Goal: Information Seeking & Learning: Check status

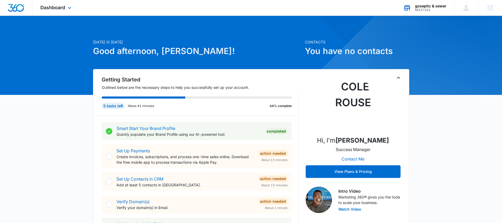
click at [444, 8] on div "M337161" at bounding box center [430, 10] width 31 height 4
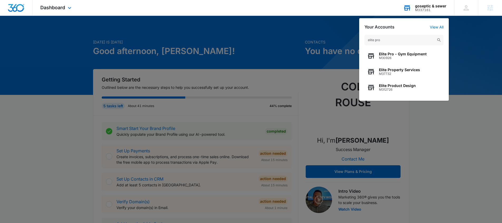
click at [375, 39] on input "elite pro" at bounding box center [403, 40] width 79 height 11
type input "elitepro"
click at [417, 90] on div "ElitePro Painters M318916" at bounding box center [403, 88] width 79 height 16
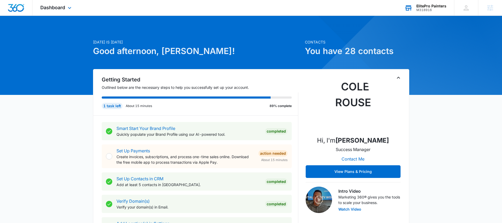
click at [65, 12] on div "Dashboard Apps Reputation Websites Forms CRM Email Social POS Content Ads Intel…" at bounding box center [56, 8] width 48 height 16
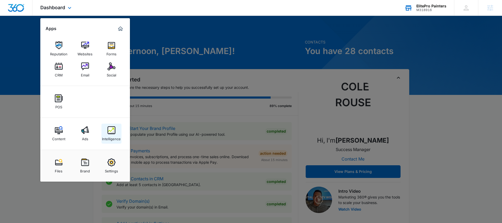
click at [113, 133] on img at bounding box center [111, 130] width 8 height 8
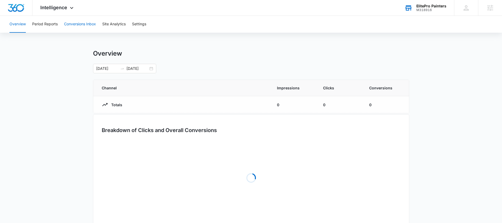
click at [87, 23] on button "Conversions Inbox" at bounding box center [80, 24] width 32 height 17
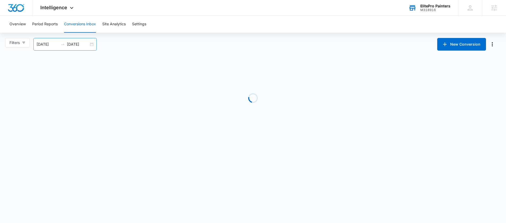
click at [91, 46] on div "[DATE] [DATE]" at bounding box center [64, 44] width 63 height 13
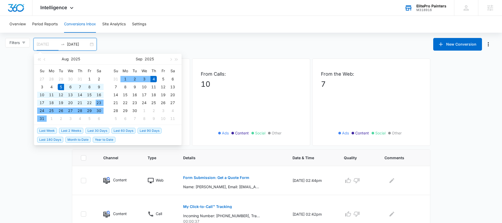
type input "[DATE]"
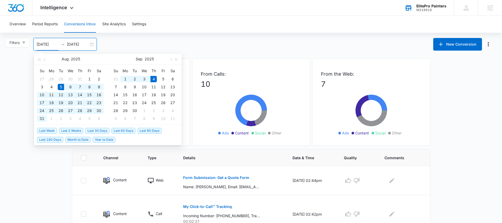
click at [106, 131] on span "Last 30 Days" at bounding box center [97, 131] width 24 height 6
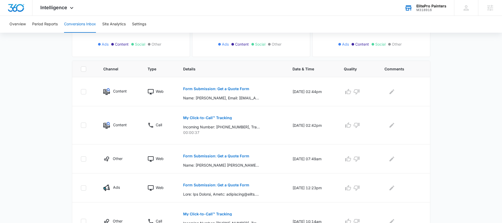
scroll to position [90, 0]
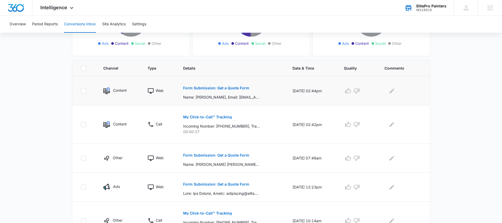
click at [228, 85] on button "Form Submission: Get a Quote Form" at bounding box center [216, 88] width 66 height 13
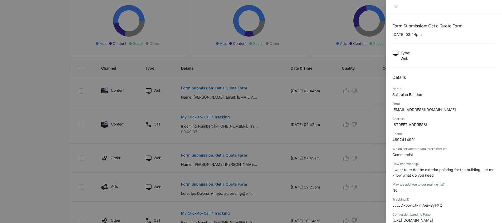
drag, startPoint x: 243, startPoint y: 146, endPoint x: 234, endPoint y: 136, distance: 13.7
click at [243, 146] on div at bounding box center [251, 111] width 502 height 223
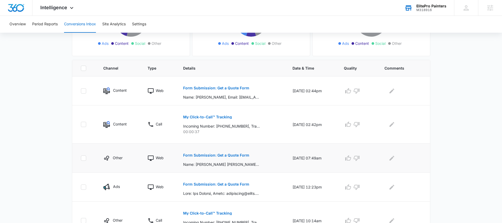
click at [219, 157] on p "Form Submission: Get a Quote Form" at bounding box center [216, 155] width 66 height 4
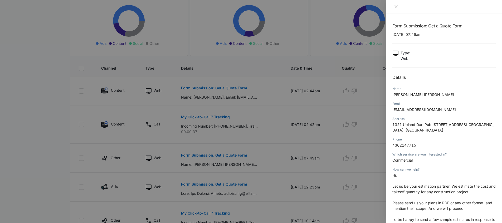
click at [359, 171] on div at bounding box center [251, 111] width 502 height 223
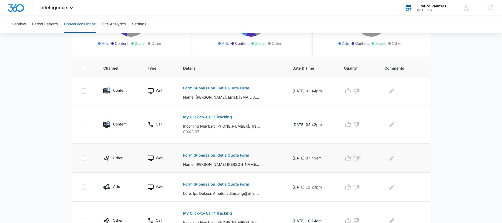
click at [359, 160] on icon "button" at bounding box center [357, 158] width 6 height 5
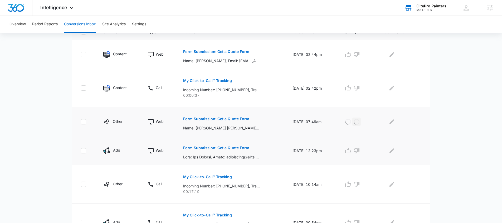
scroll to position [127, 0]
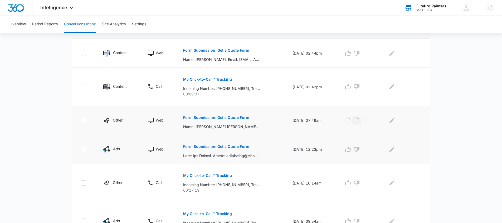
click at [228, 150] on button "Form Submission: Get a Quote Form" at bounding box center [216, 146] width 66 height 13
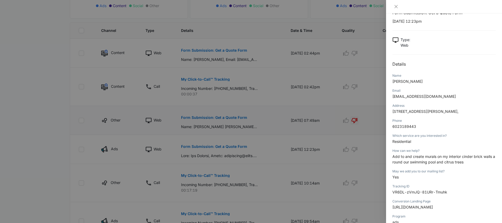
scroll to position [16, 0]
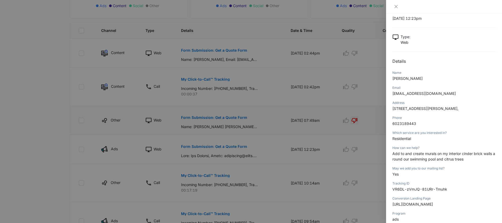
click at [224, 166] on div at bounding box center [251, 111] width 502 height 223
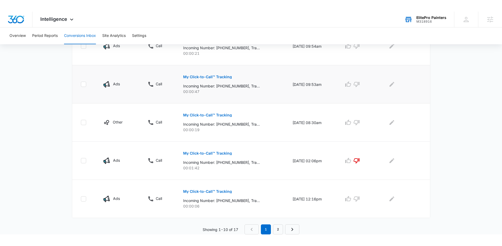
scroll to position [305, 0]
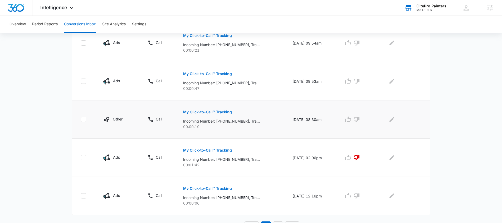
click at [203, 110] on p "My Click-to-Call™ Tracking" at bounding box center [207, 112] width 49 height 4
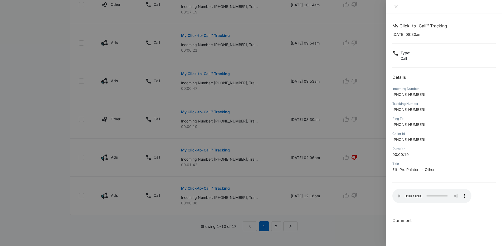
click at [282, 190] on div at bounding box center [251, 123] width 502 height 246
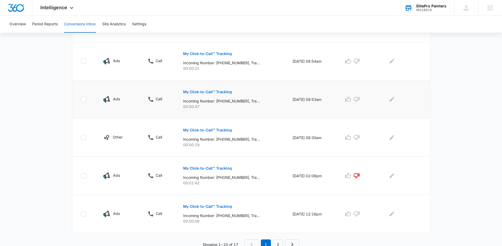
scroll to position [281, 0]
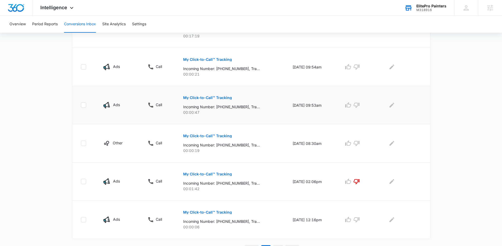
click at [215, 97] on p "My Click-to-Call™ Tracking" at bounding box center [207, 98] width 49 height 4
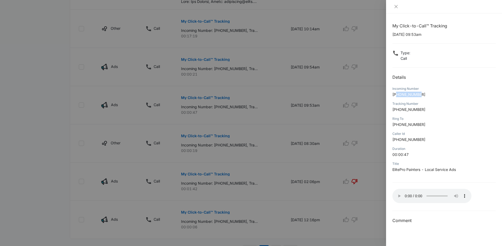
drag, startPoint x: 425, startPoint y: 94, endPoint x: 396, endPoint y: 93, distance: 29.0
click at [396, 93] on p "[PHONE_NUMBER]" at bounding box center [443, 95] width 103 height 6
copy span "9282619163"
click at [200, 156] on div at bounding box center [251, 123] width 502 height 246
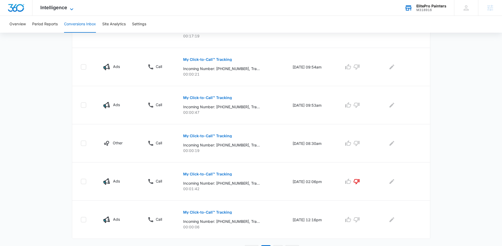
click at [66, 5] on span "Intelligence" at bounding box center [53, 8] width 27 height 6
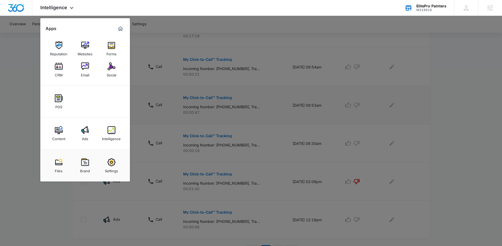
click at [273, 124] on div at bounding box center [251, 123] width 502 height 246
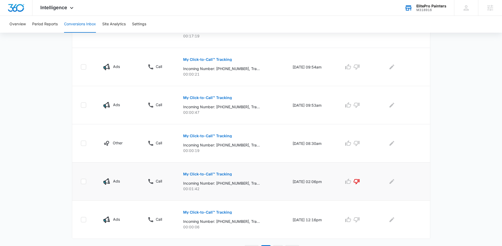
click at [202, 175] on p "My Click-to-Call™ Tracking" at bounding box center [207, 174] width 49 height 4
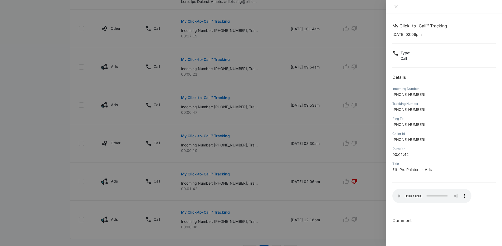
click at [232, 154] on div at bounding box center [251, 123] width 502 height 246
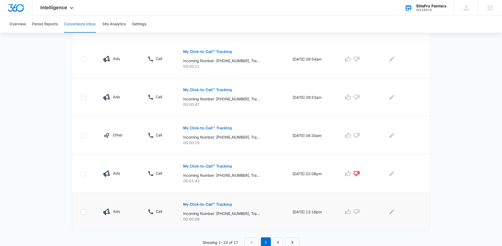
scroll to position [288, 0]
click at [204, 208] on button "My Click-to-Call™ Tracking" at bounding box center [207, 205] width 49 height 13
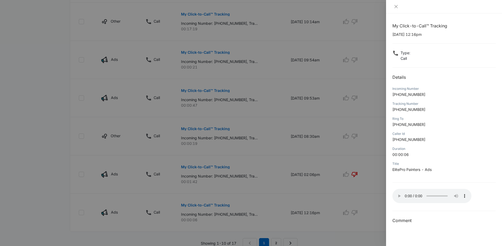
drag, startPoint x: 269, startPoint y: 172, endPoint x: 256, endPoint y: 173, distance: 13.8
click at [269, 172] on div at bounding box center [251, 123] width 502 height 246
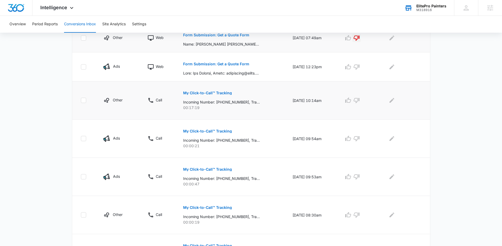
scroll to position [205, 0]
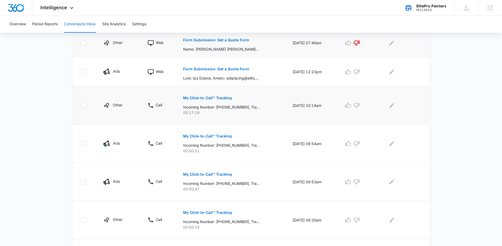
click at [203, 98] on p "My Click-to-Call™ Tracking" at bounding box center [207, 98] width 49 height 4
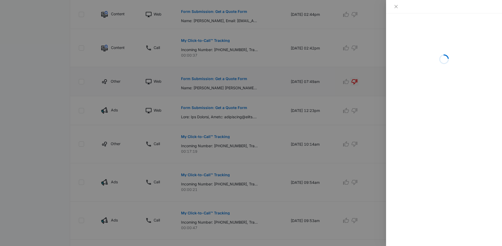
scroll to position [165, 0]
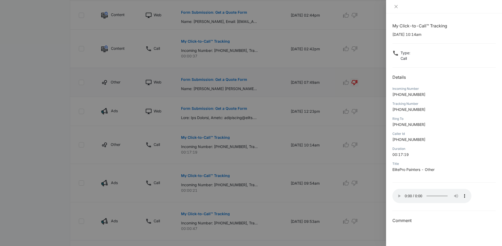
click at [422, 95] on p "[PHONE_NUMBER]" at bounding box center [443, 95] width 103 height 6
drag, startPoint x: 424, startPoint y: 93, endPoint x: 398, endPoint y: 94, distance: 25.8
click at [398, 94] on p "[PHONE_NUMBER]" at bounding box center [443, 95] width 103 height 6
copy span "6023258503"
click at [457, 95] on p "[PHONE_NUMBER]" at bounding box center [443, 95] width 103 height 6
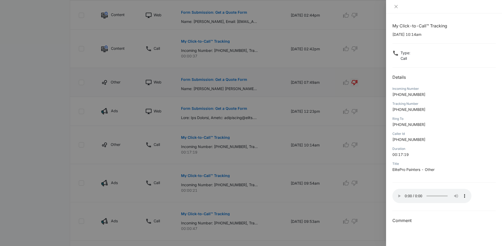
scroll to position [166, 0]
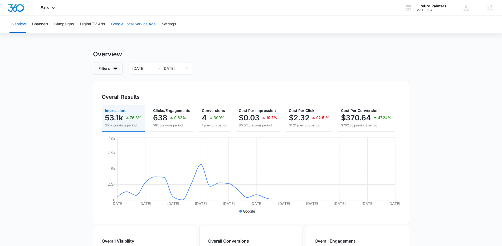
drag, startPoint x: 148, startPoint y: 18, endPoint x: 145, endPoint y: 19, distance: 3.1
click at [146, 18] on button "Google Local Service Ads" at bounding box center [133, 24] width 44 height 17
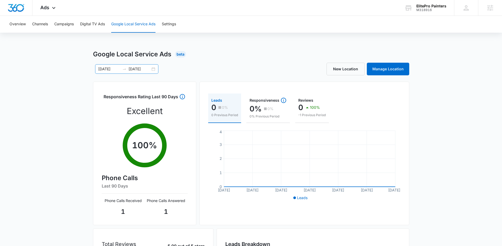
click at [127, 67] on div at bounding box center [124, 69] width 8 height 6
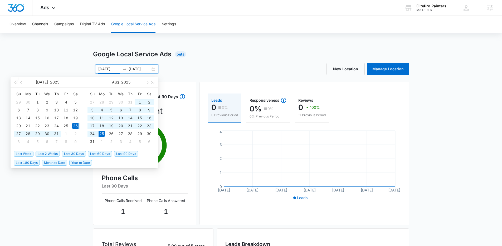
click at [64, 158] on li "Month to Date" at bounding box center [55, 162] width 27 height 9
click at [67, 157] on li "Last 30 Days" at bounding box center [75, 153] width 26 height 9
click at [68, 155] on span "Last 30 Days" at bounding box center [74, 154] width 24 height 6
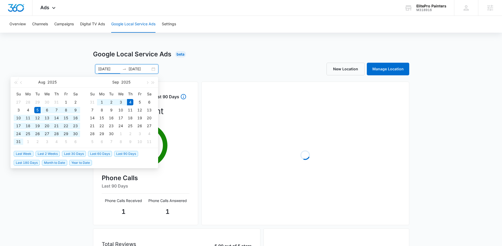
type input "[DATE]"
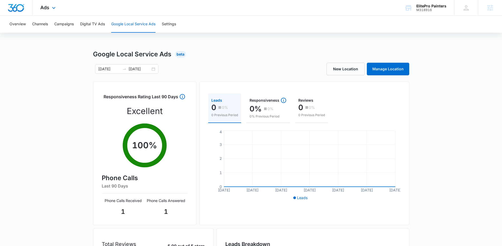
click at [50, 12] on div "Ads Apps Reputation Websites Forms CRM Email Social POS Content Ads Intelligenc…" at bounding box center [48, 8] width 32 height 16
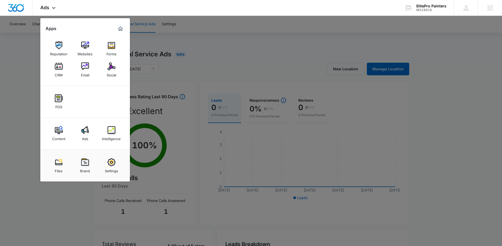
click at [206, 40] on div at bounding box center [251, 123] width 502 height 246
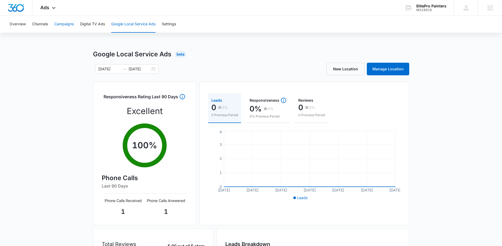
click at [65, 30] on button "Campaigns" at bounding box center [63, 24] width 19 height 17
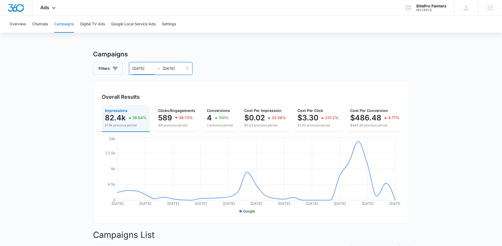
click at [149, 70] on input "[DATE]" at bounding box center [143, 69] width 22 height 6
type input "[DATE]"
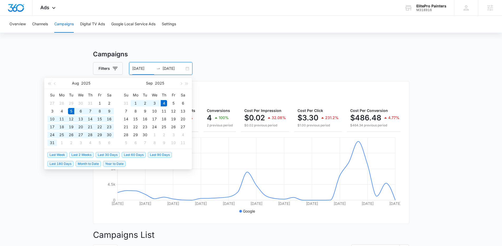
click at [112, 153] on span "Last 30 Days" at bounding box center [108, 155] width 24 height 6
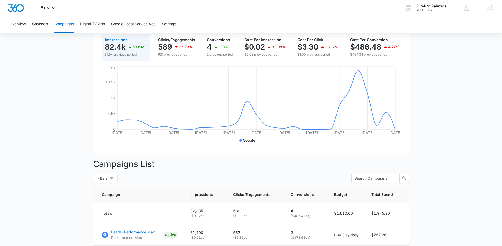
scroll to position [134, 0]
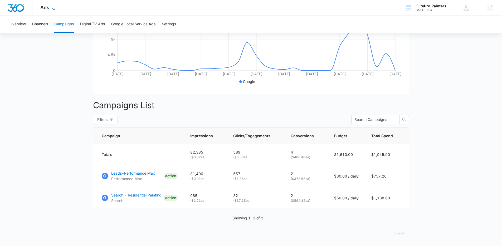
click at [55, 9] on icon at bounding box center [54, 9] width 6 height 6
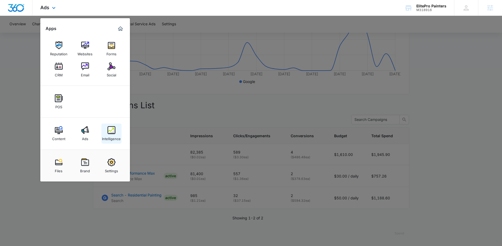
click at [111, 133] on img at bounding box center [111, 130] width 8 height 8
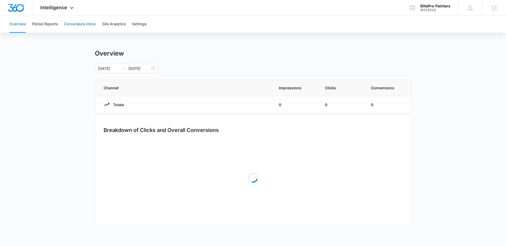
click at [67, 29] on button "Conversions Inbox" at bounding box center [80, 24] width 32 height 17
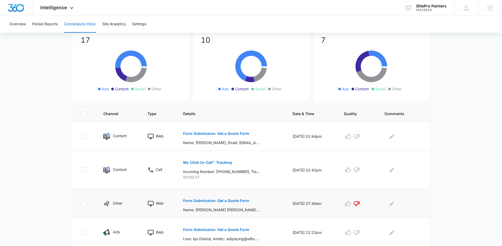
scroll to position [82, 0]
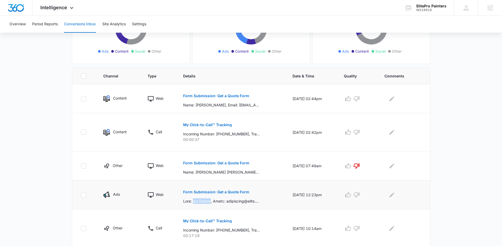
drag, startPoint x: 193, startPoint y: 201, endPoint x: 214, endPoint y: 200, distance: 21.4
click at [214, 200] on p at bounding box center [221, 201] width 77 height 6
copy p "[PERSON_NAME]"
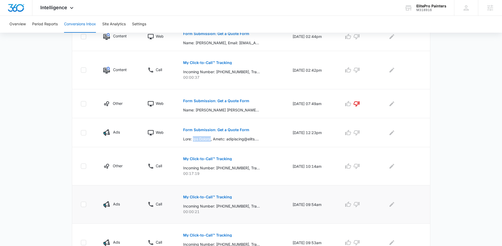
scroll to position [167, 0]
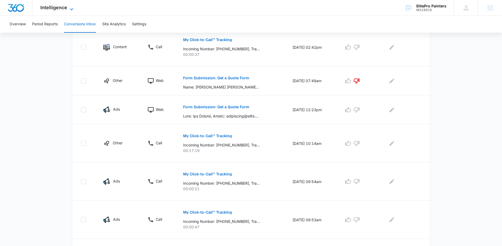
click at [65, 6] on span "Intelligence" at bounding box center [53, 8] width 27 height 6
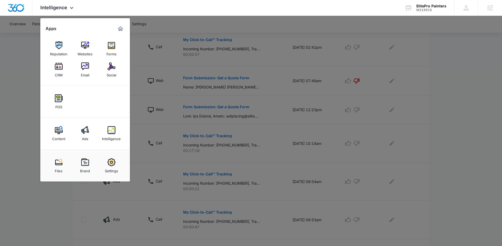
click at [158, 147] on div at bounding box center [251, 123] width 502 height 246
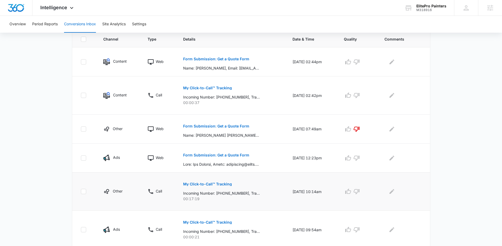
scroll to position [113, 0]
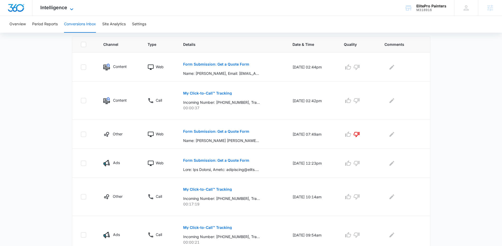
click at [68, 9] on icon at bounding box center [71, 9] width 6 height 6
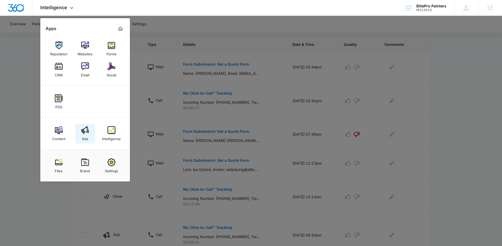
click at [95, 130] on link "Ads" at bounding box center [85, 134] width 20 height 20
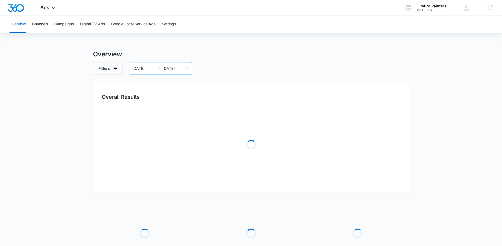
click at [147, 69] on input "[DATE]" at bounding box center [143, 69] width 22 height 6
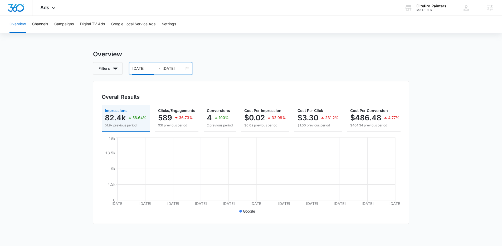
type input "[DATE]"
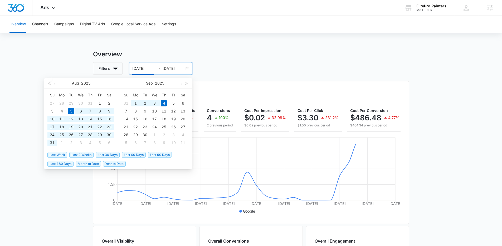
click at [112, 153] on span "Last 30 Days" at bounding box center [108, 155] width 24 height 6
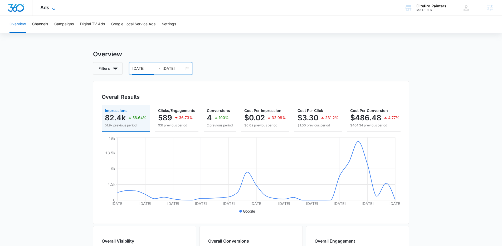
click at [55, 9] on icon at bounding box center [54, 9] width 6 height 6
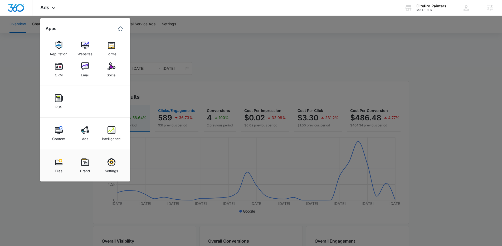
click at [163, 125] on div at bounding box center [251, 123] width 502 height 246
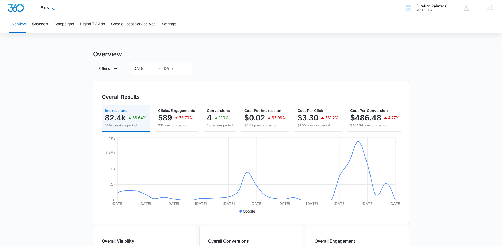
click at [52, 9] on icon at bounding box center [54, 9] width 6 height 6
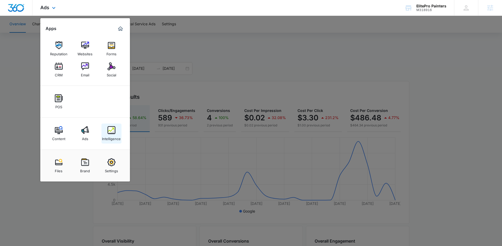
click at [106, 138] on div "Intelligence" at bounding box center [111, 137] width 19 height 7
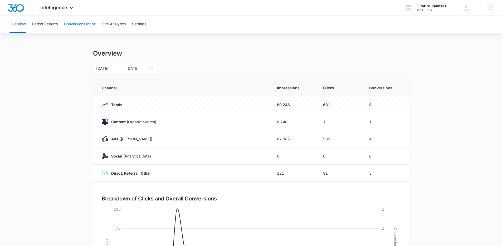
click at [70, 23] on button "Conversions Inbox" at bounding box center [80, 24] width 32 height 17
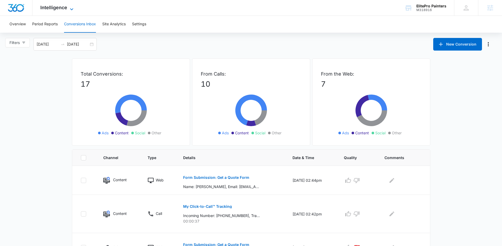
click at [55, 6] on span "Intelligence" at bounding box center [53, 8] width 27 height 6
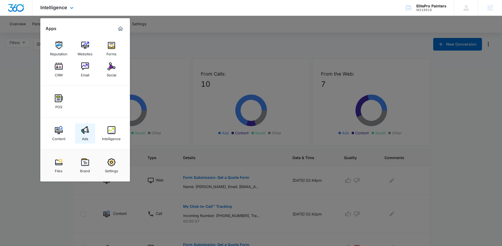
click at [82, 126] on div "Content Ads Intelligence" at bounding box center [85, 134] width 90 height 32
click at [82, 127] on img at bounding box center [85, 130] width 8 height 8
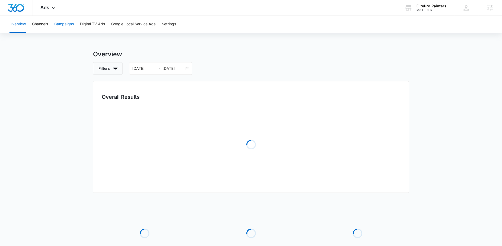
click at [63, 25] on button "Campaigns" at bounding box center [63, 24] width 19 height 17
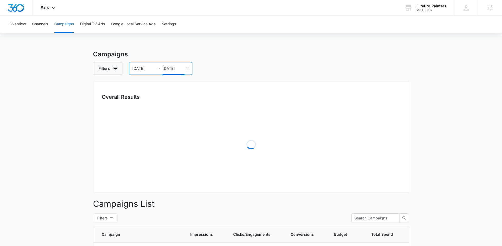
click at [172, 69] on input "[DATE]" at bounding box center [174, 69] width 22 height 6
type input "[DATE]"
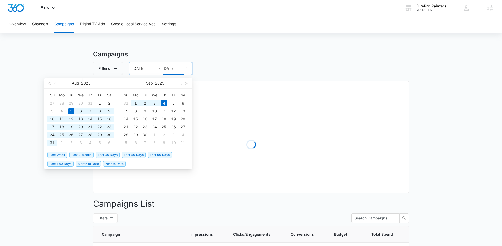
click at [116, 156] on span "Last 30 Days" at bounding box center [108, 155] width 24 height 6
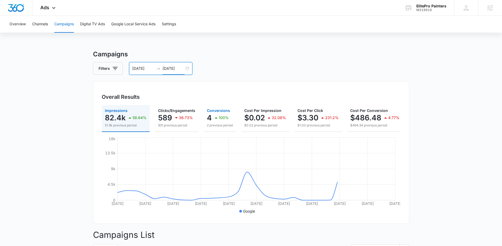
click at [218, 121] on icon "button" at bounding box center [216, 118] width 6 height 6
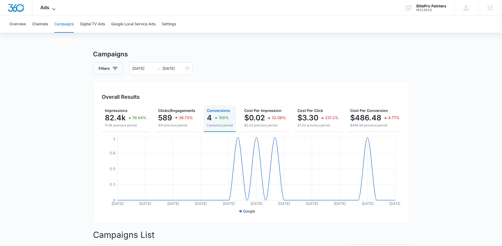
click at [52, 8] on icon at bounding box center [54, 9] width 6 height 6
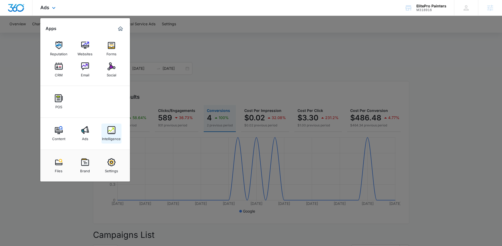
click at [118, 129] on link "Intelligence" at bounding box center [111, 134] width 20 height 20
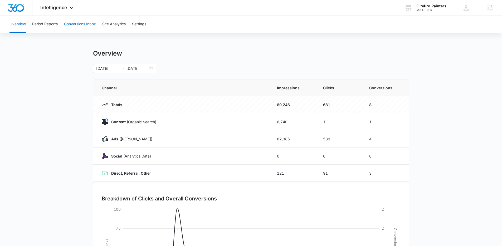
click at [76, 31] on button "Conversions Inbox" at bounding box center [80, 24] width 32 height 17
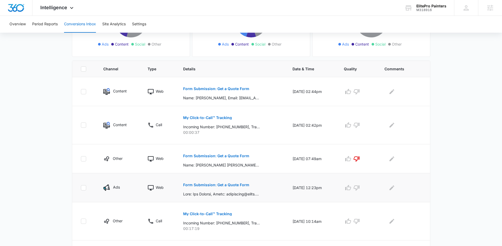
scroll to position [95, 0]
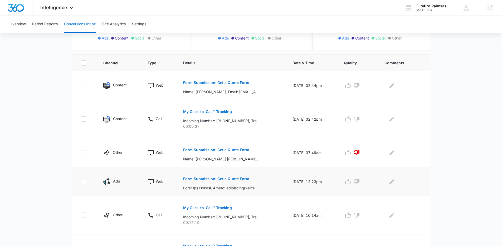
click at [219, 178] on p "Form Submission: Get a Quote Form" at bounding box center [216, 179] width 66 height 4
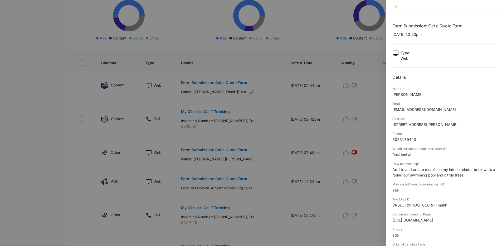
click at [61, 186] on div at bounding box center [251, 123] width 502 height 246
